Goal: Entertainment & Leisure: Browse casually

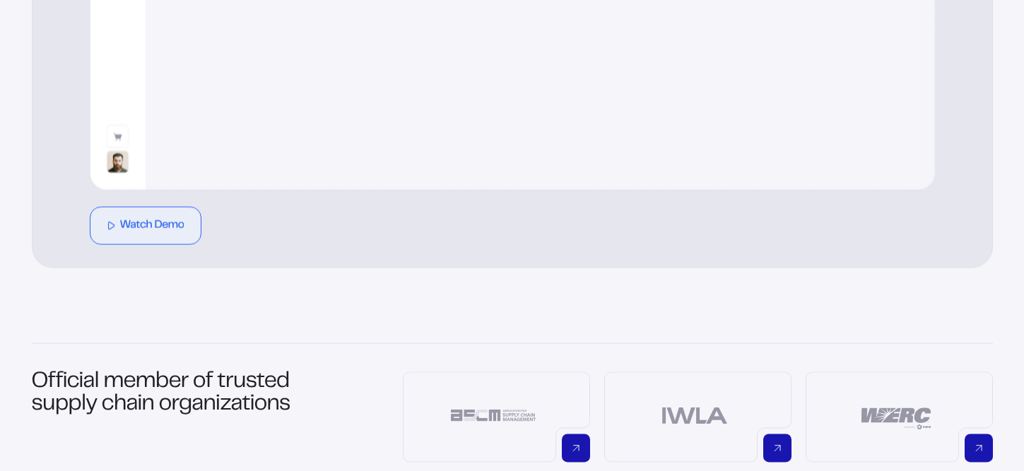
scroll to position [1015, 0]
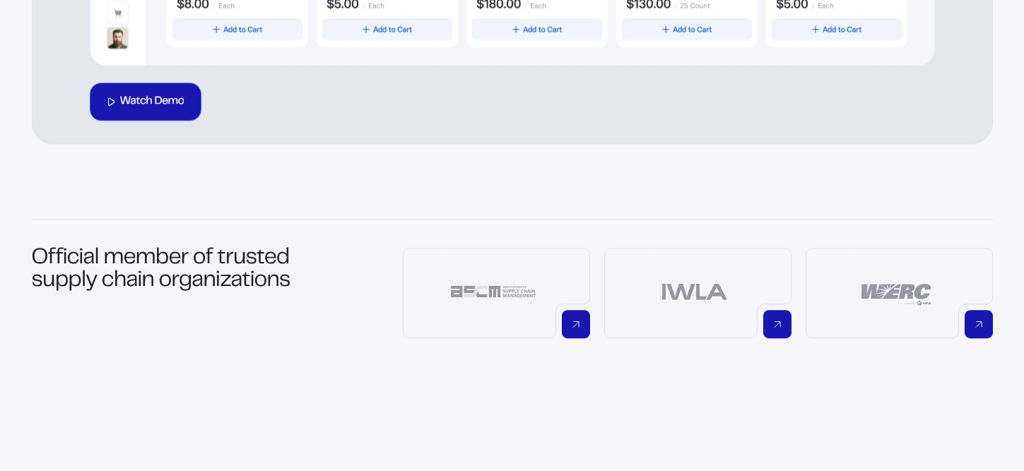
click at [142, 103] on div "Watch Demo" at bounding box center [152, 101] width 64 height 11
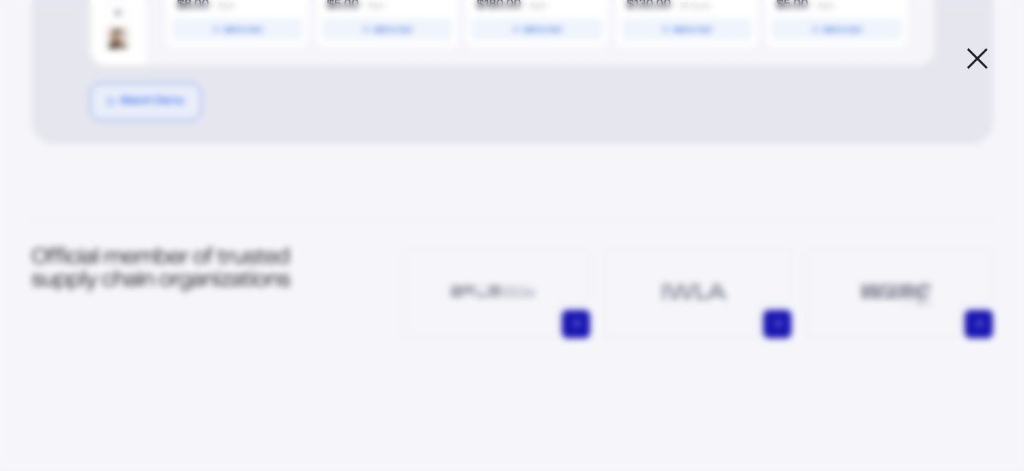
click at [974, 55] on icon at bounding box center [976, 58] width 19 height 19
